Goal: Book appointment/travel/reservation

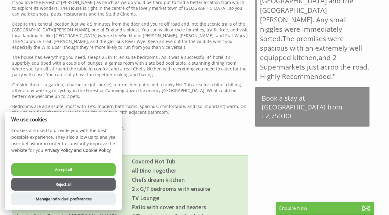
scroll to position [304, 0]
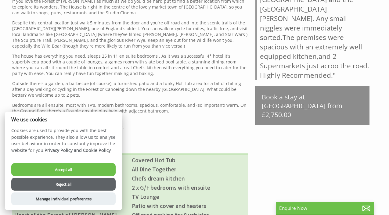
click at [89, 168] on button "Accept all" at bounding box center [63, 169] width 104 height 13
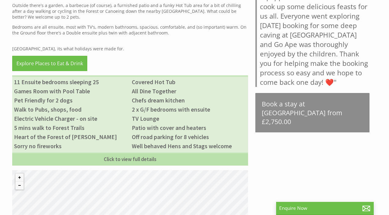
scroll to position [382, 0]
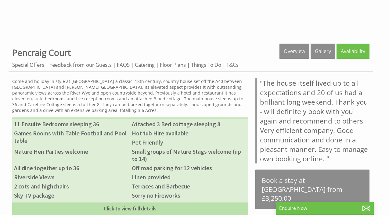
scroll to position [236, 0]
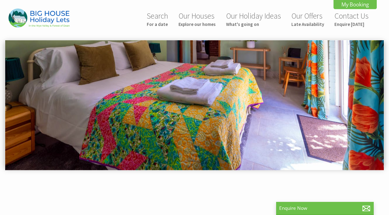
click at [157, 113] on img at bounding box center [194, 105] width 379 height 130
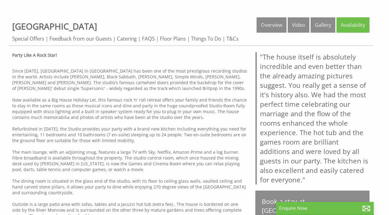
scroll to position [200, 0]
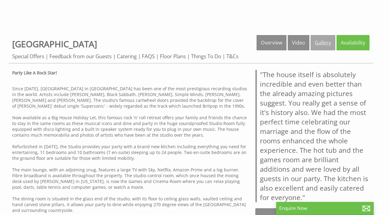
click at [317, 49] on link "Gallery" at bounding box center [323, 42] width 25 height 15
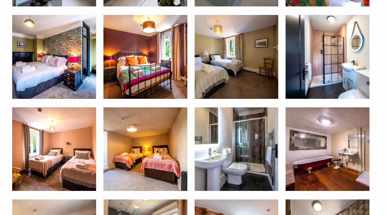
scroll to position [1088, 0]
